Goal: Entertainment & Leisure: Consume media (video, audio)

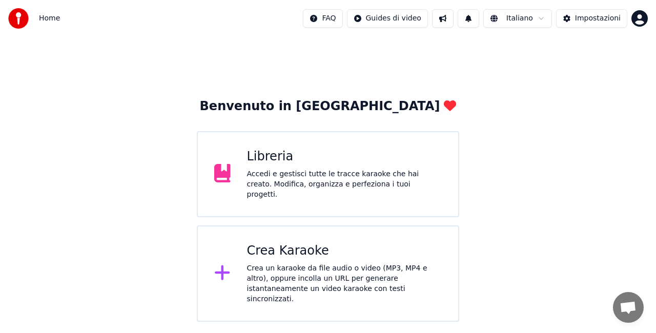
click at [337, 178] on div "Accedi e gestisci tutte le tracce karaoke che hai creato. Modifica, organizza e…" at bounding box center [344, 184] width 195 height 31
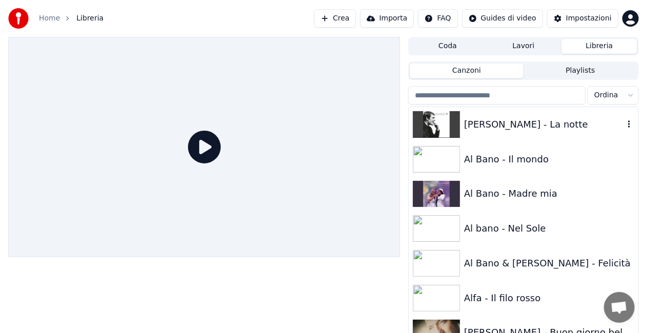
click at [539, 131] on div "[PERSON_NAME] - La notte" at bounding box center [523, 124] width 229 height 35
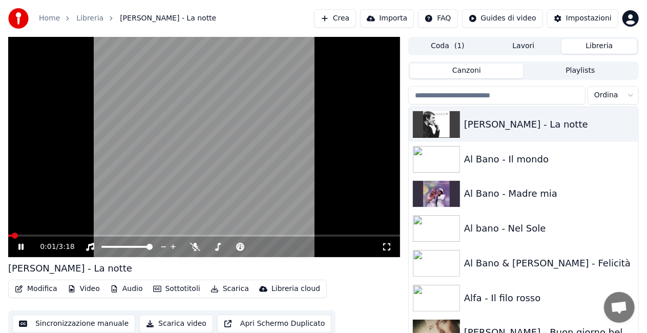
click at [24, 244] on icon at bounding box center [28, 247] width 24 height 8
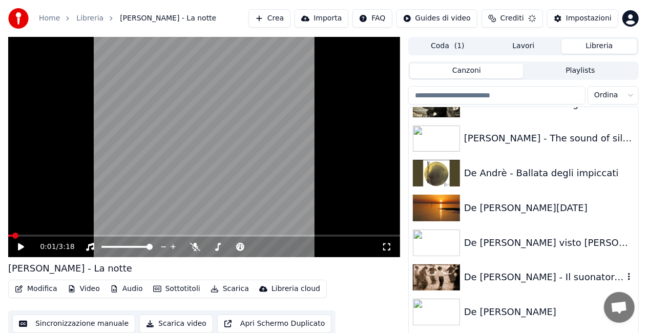
scroll to position [3851, 0]
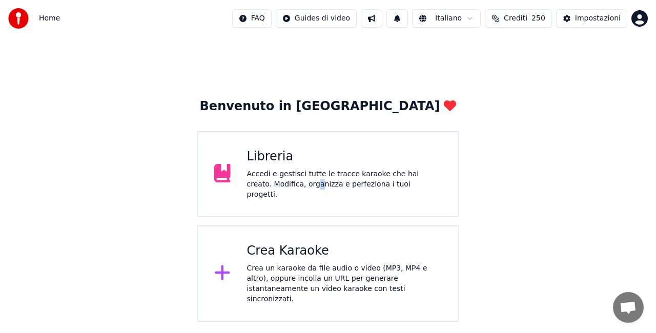
click at [288, 202] on div "Libreria Accedi e gestisci tutte le tracce karaoke che hai creato. Modifica, or…" at bounding box center [328, 174] width 262 height 86
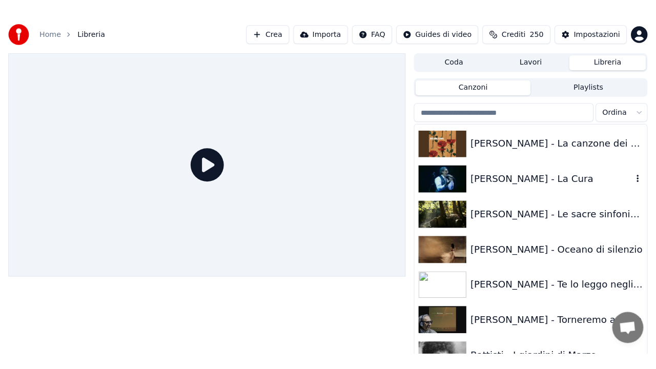
scroll to position [1025, 0]
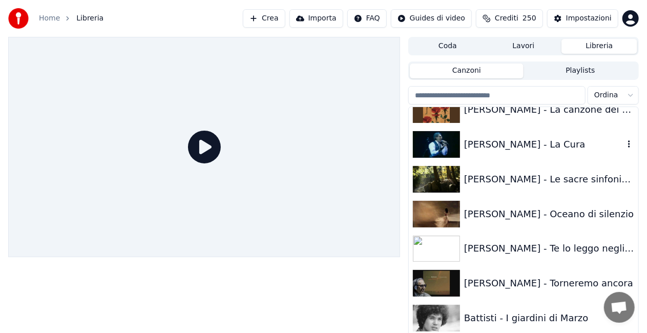
click at [535, 145] on div "[PERSON_NAME] - La Cura" at bounding box center [544, 144] width 160 height 14
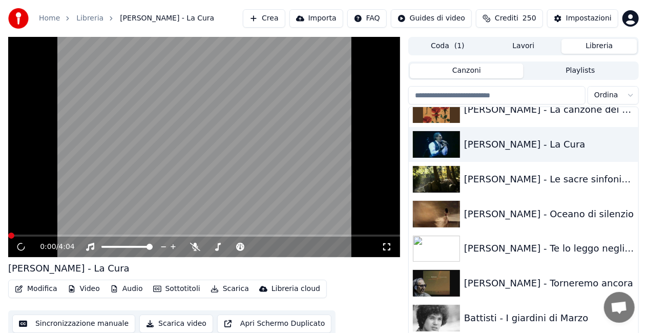
click at [387, 243] on icon at bounding box center [387, 247] width 10 height 8
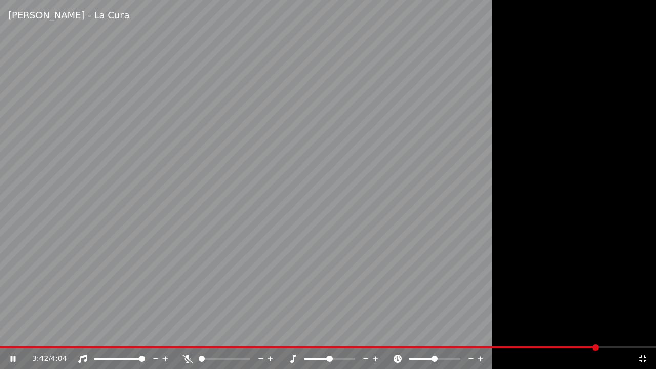
click at [645, 332] on icon at bounding box center [642, 358] width 10 height 8
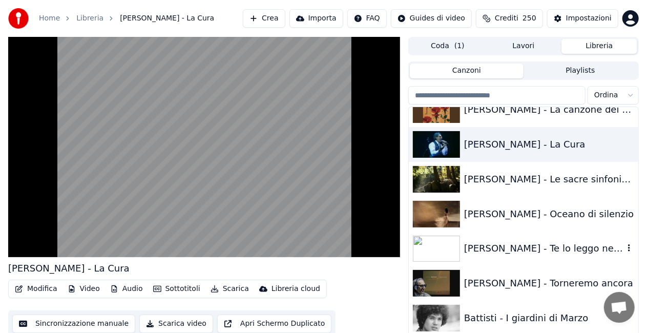
click at [505, 244] on div "[PERSON_NAME] - Te lo leggo negli occhi" at bounding box center [544, 248] width 160 height 14
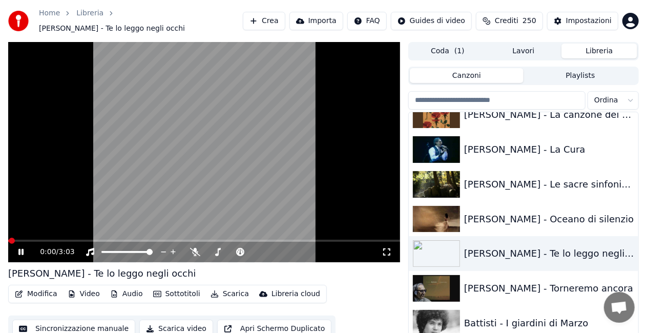
click at [391, 247] on div "0:00 / 3:03" at bounding box center [204, 252] width 384 height 10
click at [389, 248] on icon at bounding box center [387, 252] width 10 height 8
